Goal: Find specific page/section: Find specific page/section

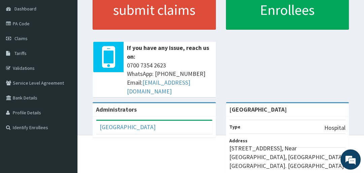
scroll to position [63, 0]
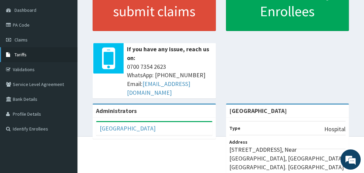
click at [36, 55] on link "Tariffs" at bounding box center [39, 54] width 78 height 15
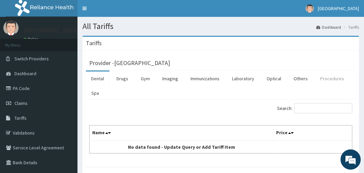
click at [332, 76] on link "Procedures" at bounding box center [332, 78] width 35 height 14
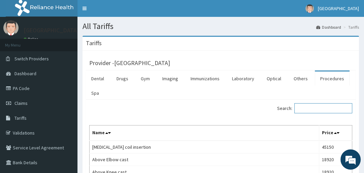
click at [319, 104] on input "Search:" at bounding box center [324, 108] width 58 height 10
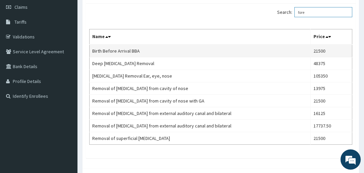
scroll to position [93, 0]
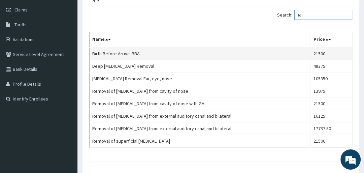
type input "f"
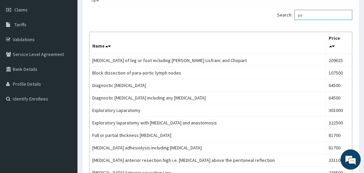
type input "p"
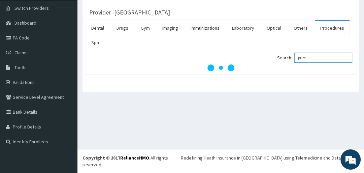
scroll to position [44, 0]
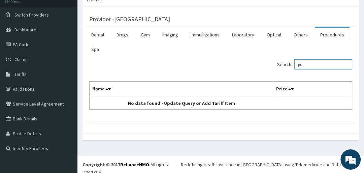
type input "p"
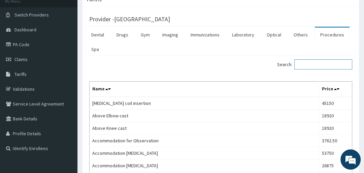
scroll to position [93, 0]
